Goal: Check status: Check status

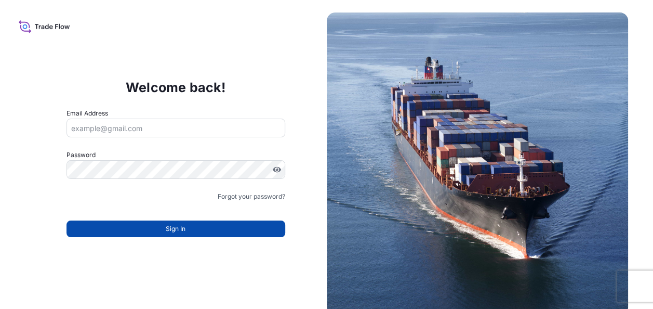
type input "[EMAIL_ADDRESS][PERSON_NAME][DOMAIN_NAME]"
click at [175, 228] on span "Sign In" at bounding box center [176, 228] width 20 height 10
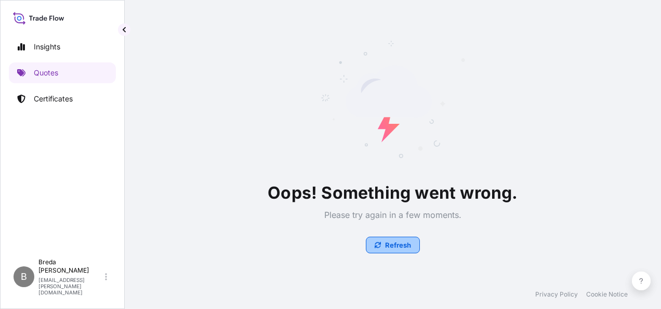
click at [392, 244] on p "Refresh" at bounding box center [398, 245] width 26 height 10
